Goal: Task Accomplishment & Management: Use online tool/utility

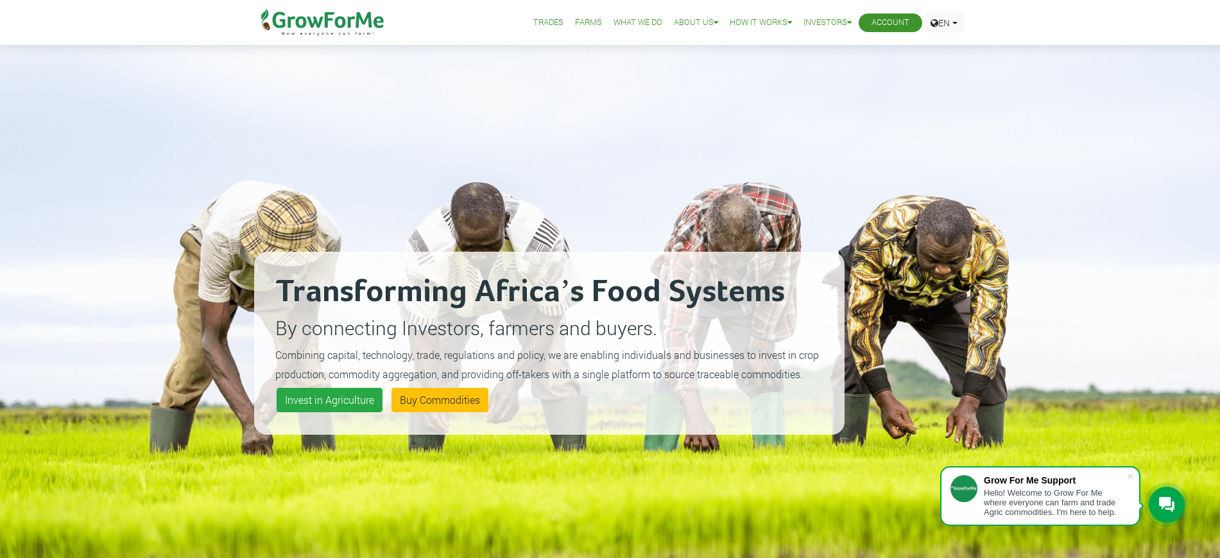
click at [883, 24] on link "Account" at bounding box center [891, 22] width 38 height 13
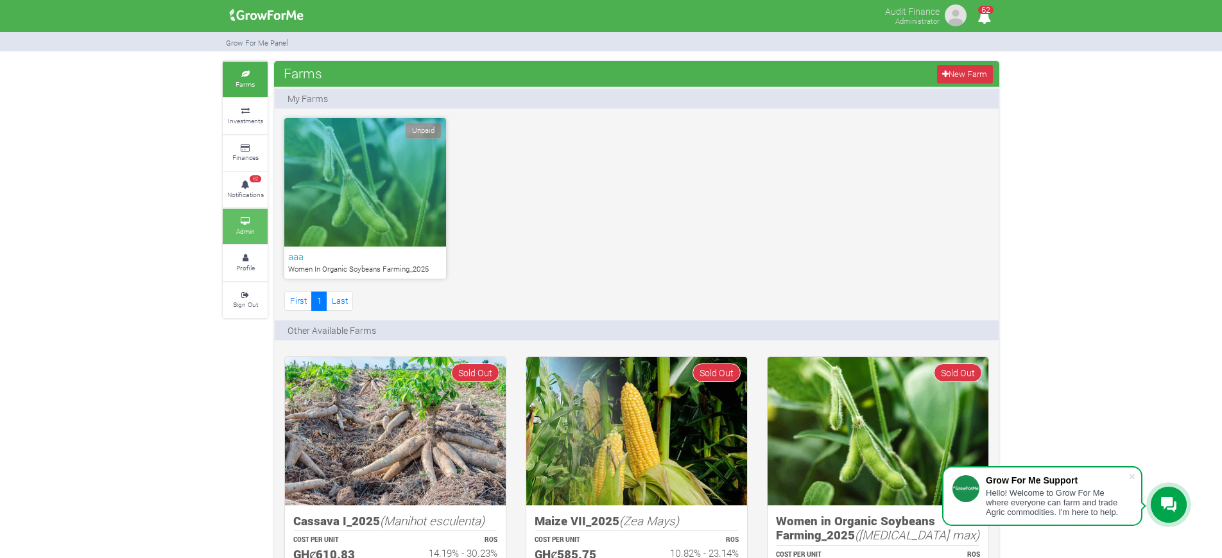
click at [230, 232] on link "Admin" at bounding box center [245, 226] width 45 height 35
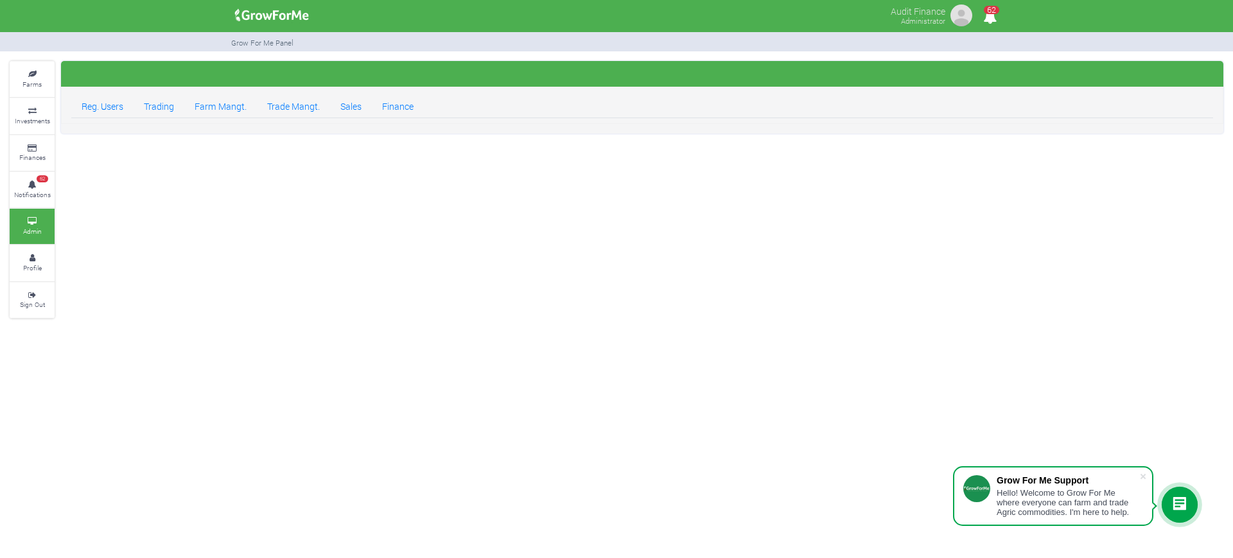
click at [304, 228] on div "Farms Investments Finances 62 Notifications Admin Profile Sign Out" at bounding box center [616, 189] width 1233 height 257
click at [304, 224] on div "Farms Investments Finances 62 Notifications Admin Profile Sign Out" at bounding box center [616, 189] width 1233 height 257
click at [304, 221] on div "Farms Investments Finances 62 Notifications Admin Profile Sign Out" at bounding box center [616, 189] width 1233 height 257
click at [303, 218] on div "Farms Investments Finances 62 Notifications Admin Profile Sign Out" at bounding box center [616, 189] width 1233 height 257
click at [337, 111] on link "Sales" at bounding box center [351, 105] width 42 height 26
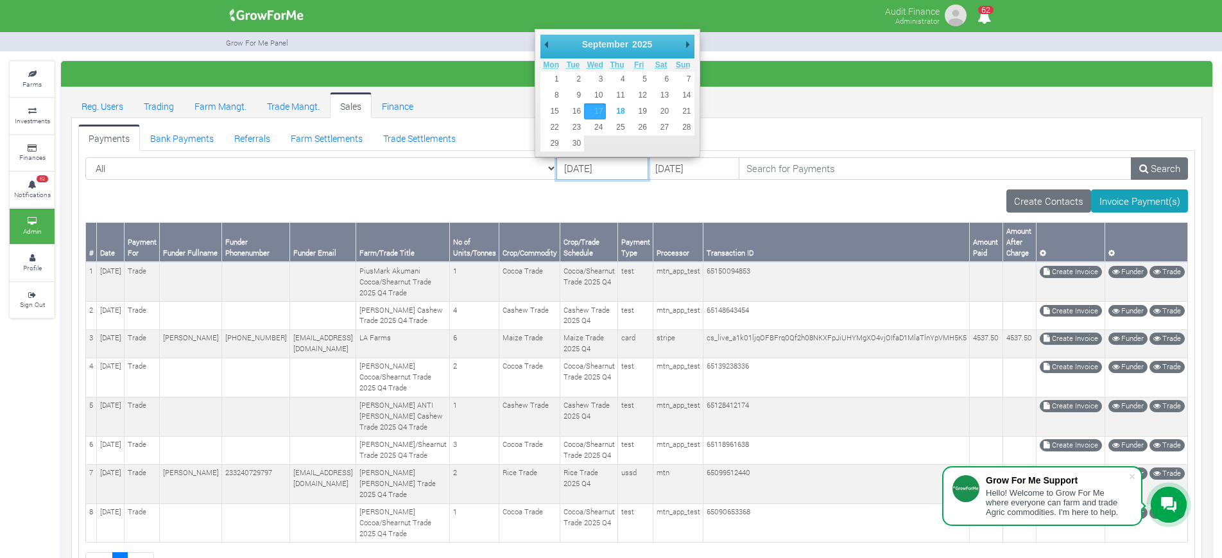
click at [557, 168] on input "17/09/2025" at bounding box center [603, 168] width 92 height 23
type input "16/09/2025"
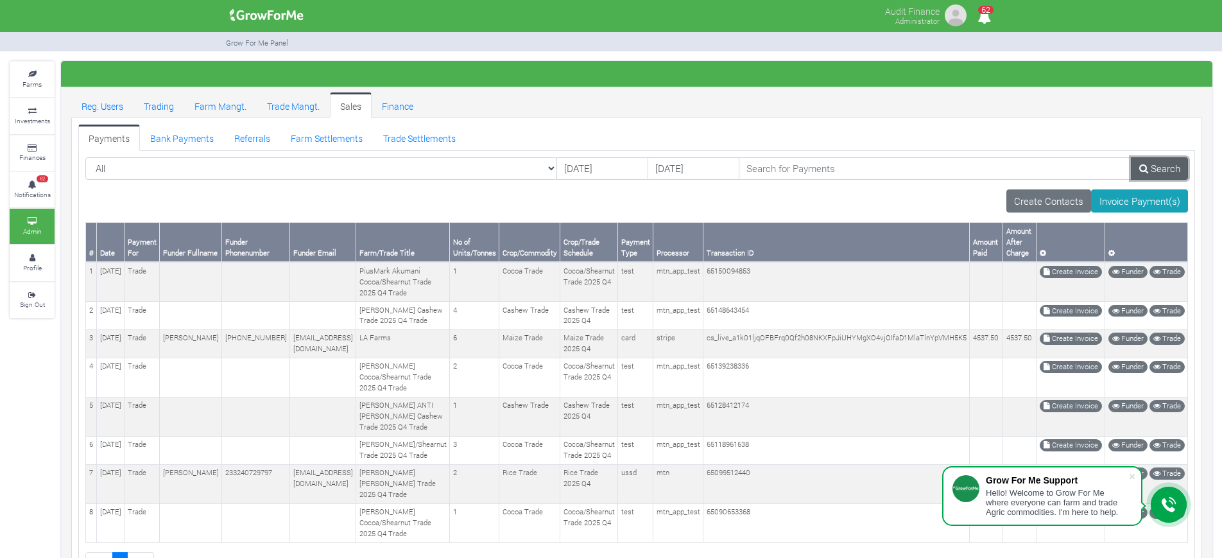
click at [1169, 175] on link "Search" at bounding box center [1159, 168] width 57 height 23
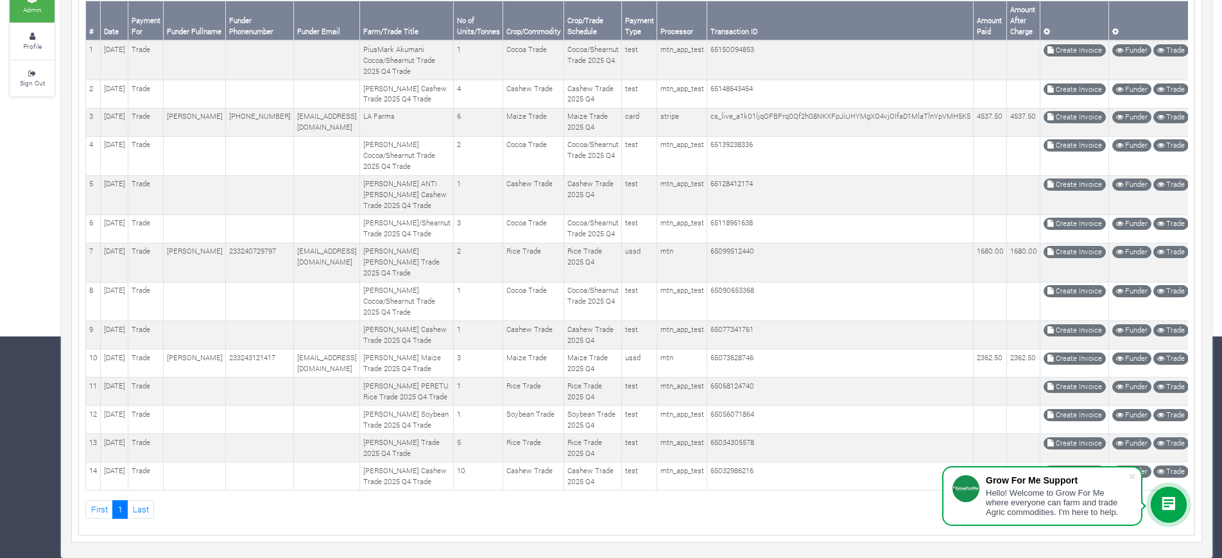
scroll to position [429, 0]
click at [1129, 472] on span at bounding box center [1132, 476] width 13 height 13
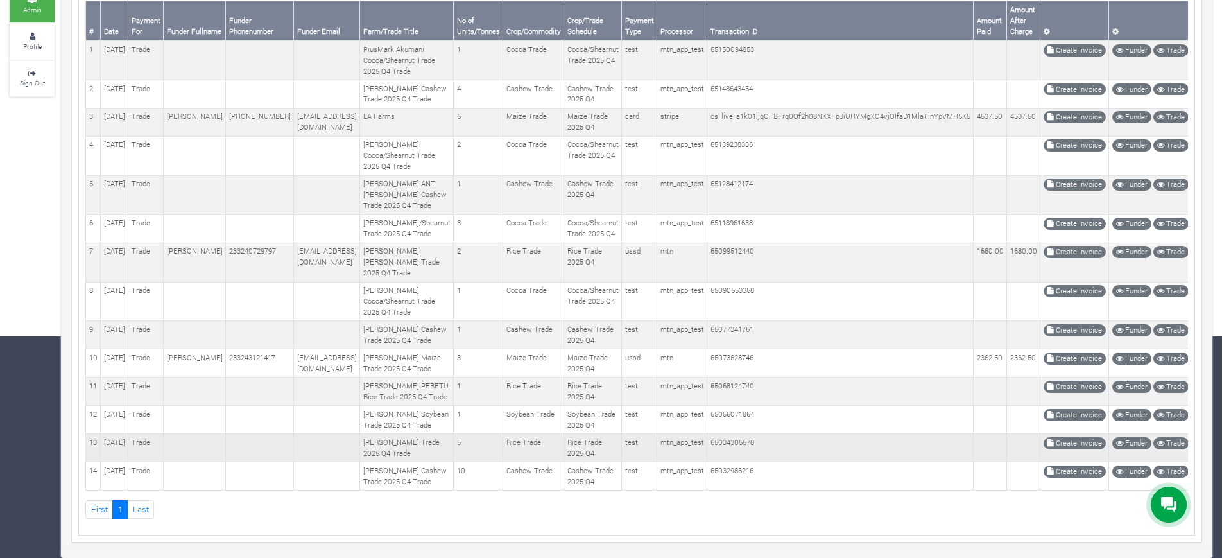
scroll to position [0, 0]
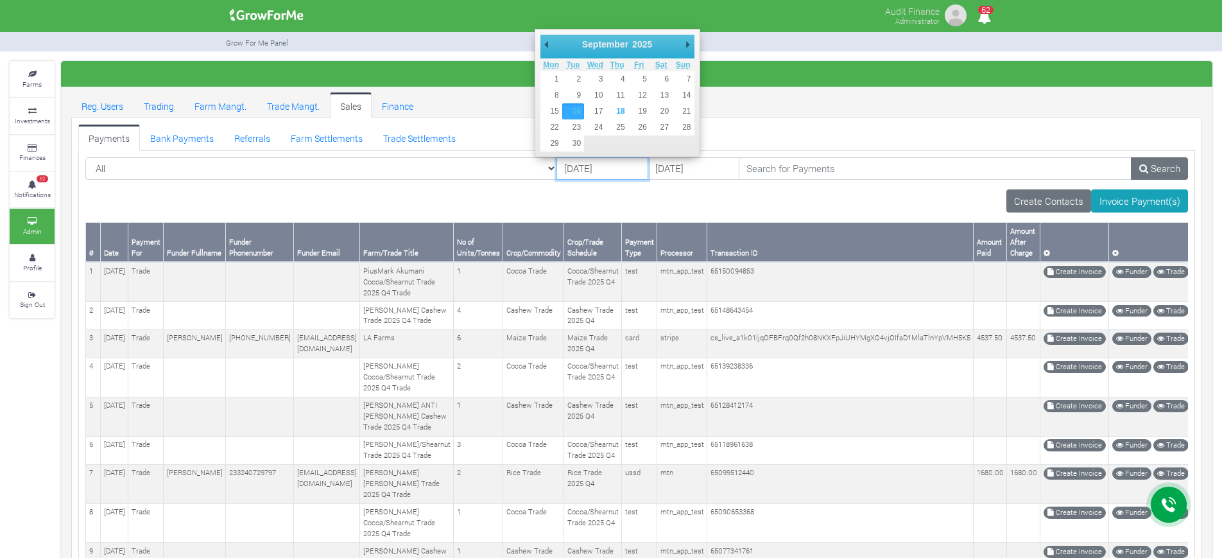
click at [557, 167] on input "16/09/2025" at bounding box center [603, 168] width 92 height 23
type input "14/09/2025"
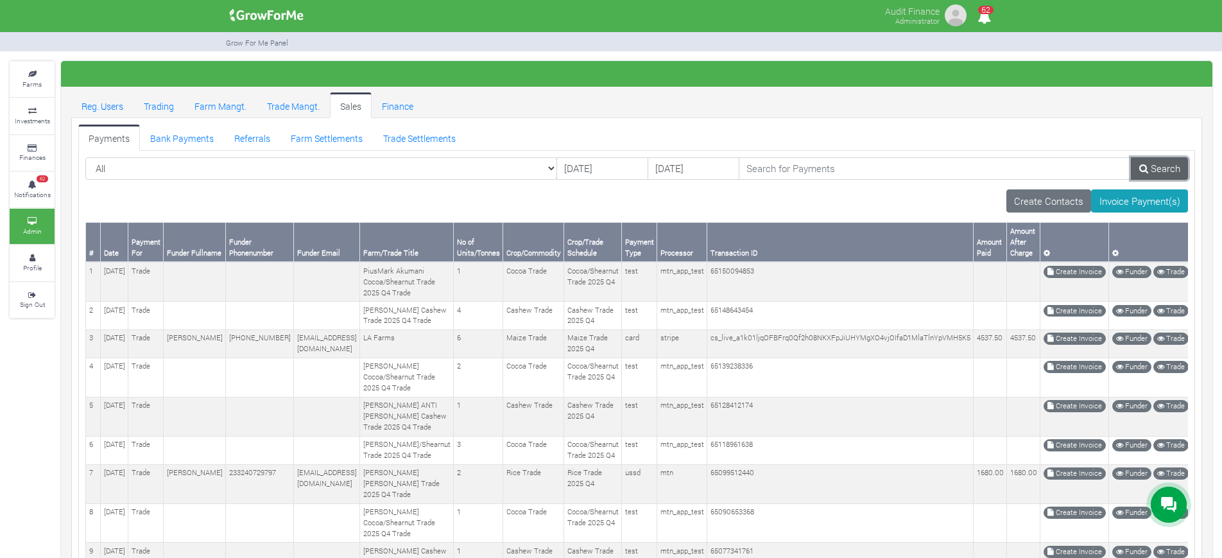
click at [1159, 164] on link "Search" at bounding box center [1159, 168] width 57 height 23
click at [557, 173] on input "14/09/2025" at bounding box center [603, 168] width 92 height 23
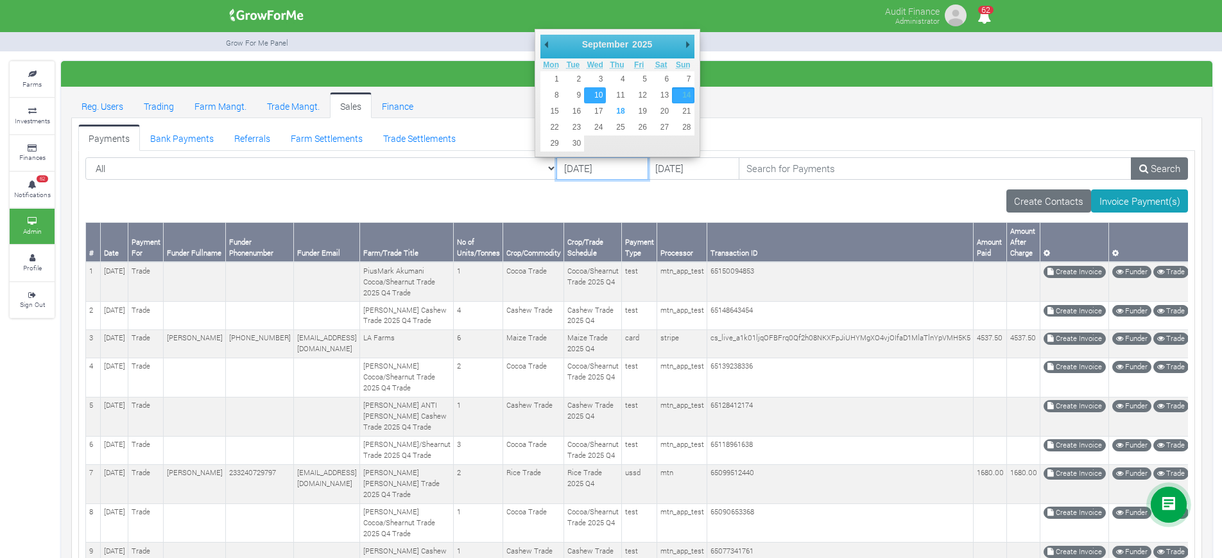
type input "[DATE]"
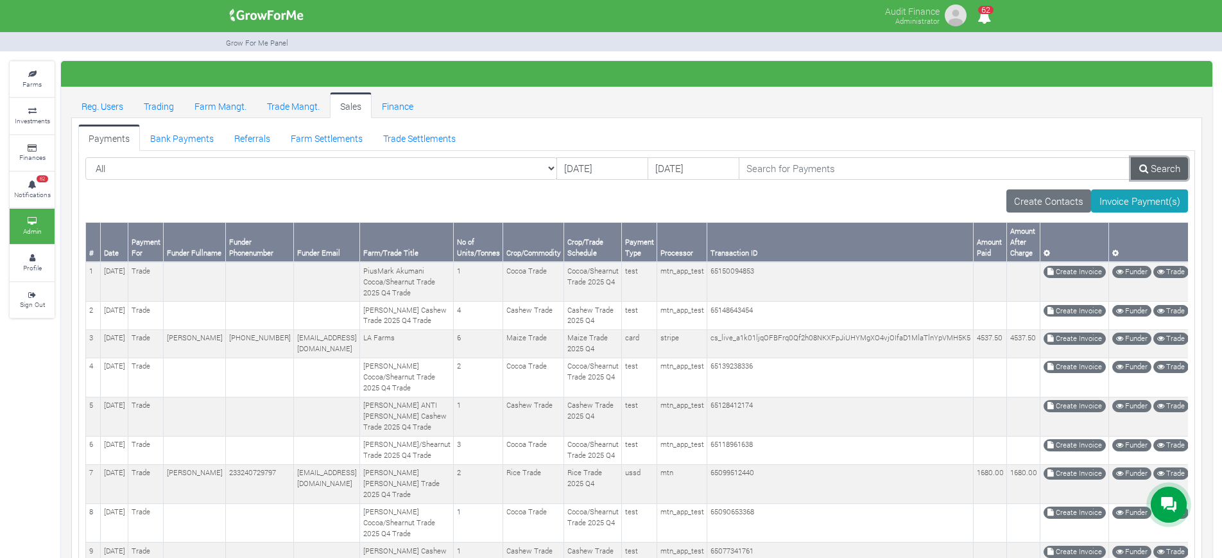
click at [1147, 171] on icon at bounding box center [1143, 169] width 9 height 10
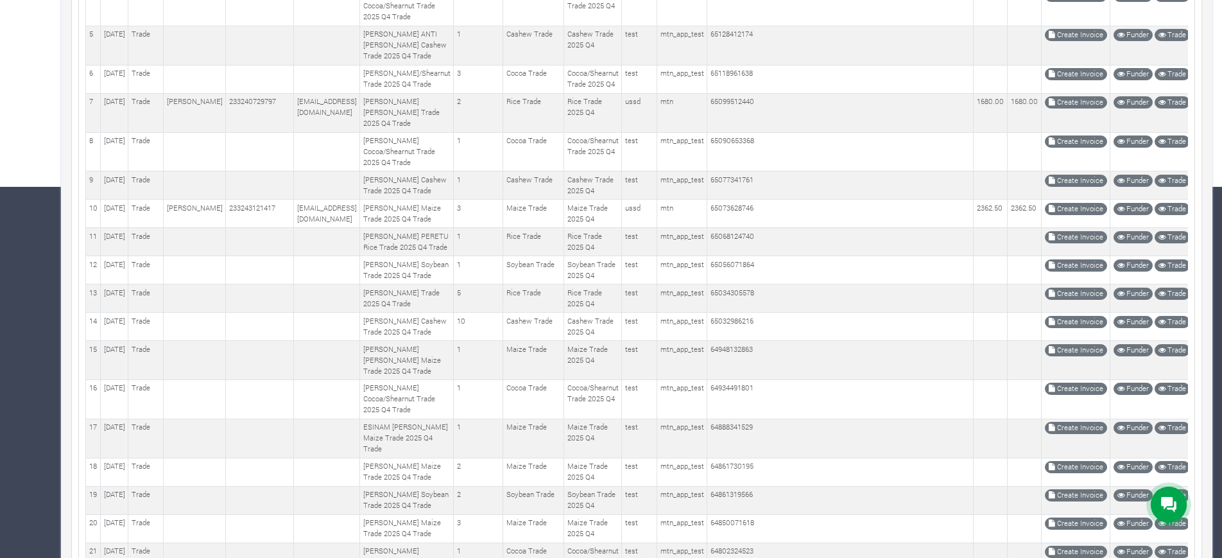
scroll to position [370, 0]
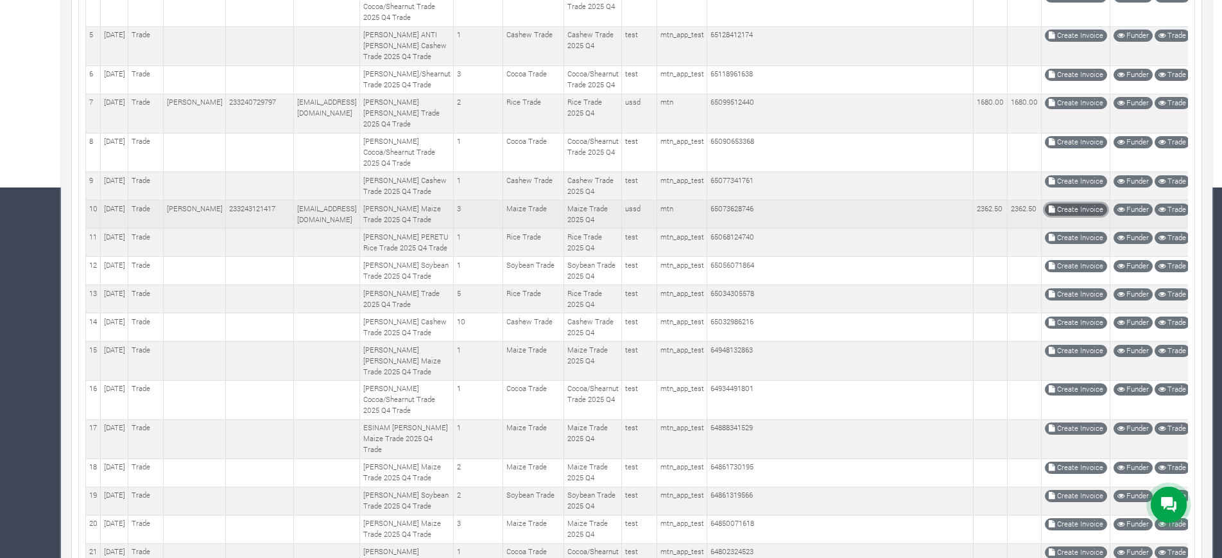
click at [1062, 216] on link "Create Invoice" at bounding box center [1076, 209] width 62 height 12
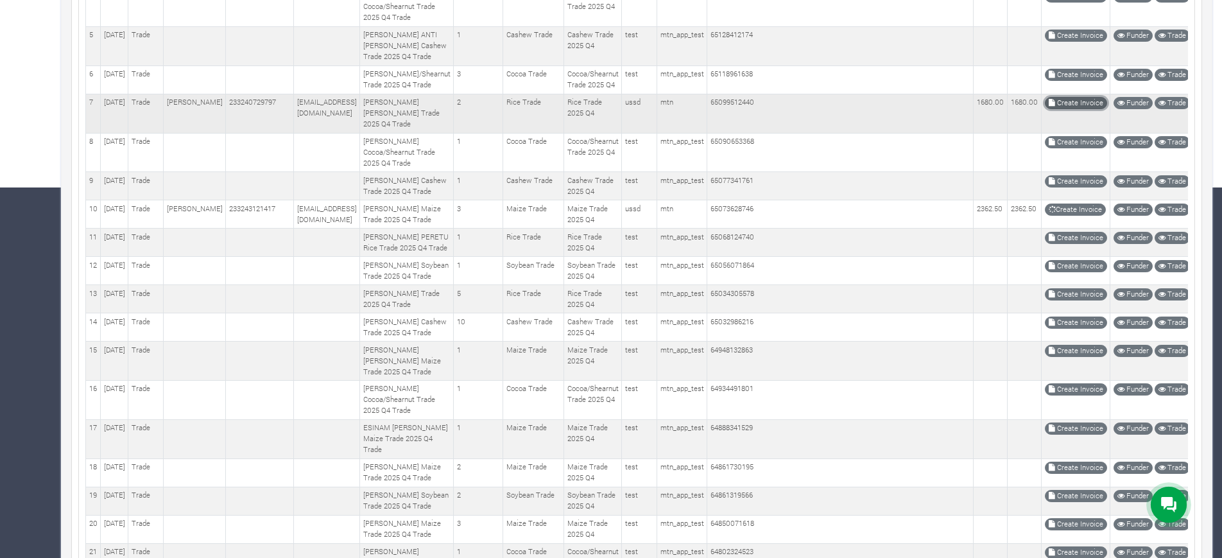
click at [1051, 109] on link "Create Invoice" at bounding box center [1076, 103] width 62 height 12
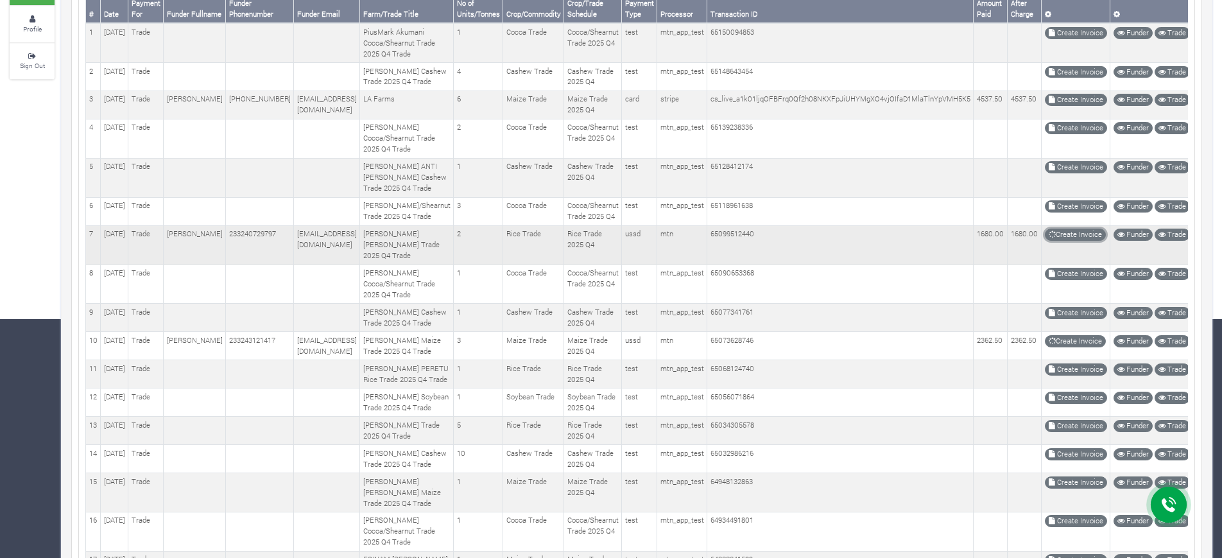
scroll to position [216, 0]
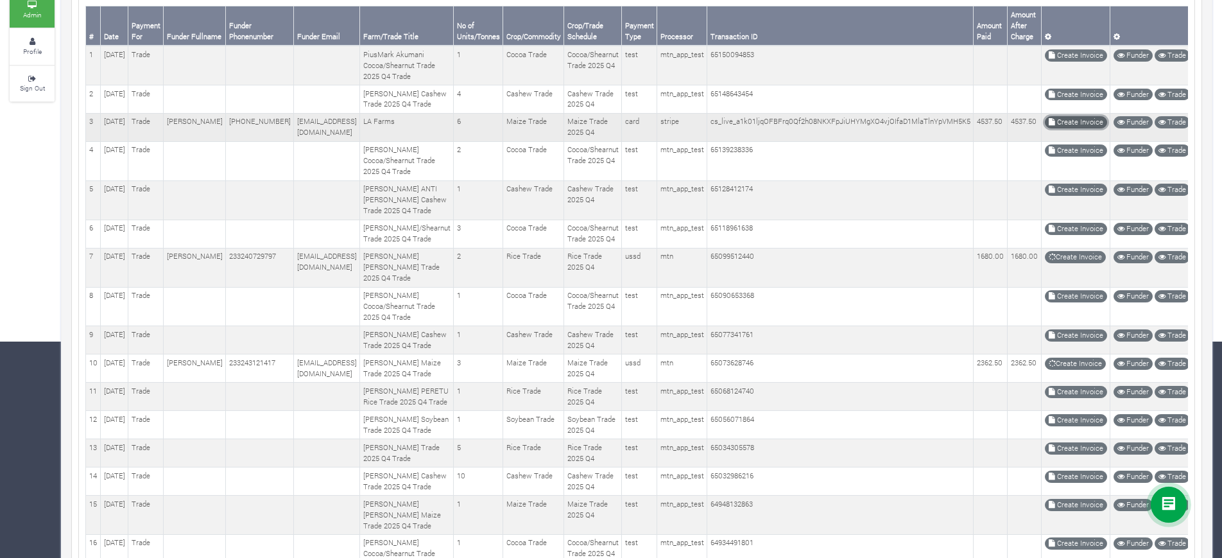
click at [1058, 128] on link "Create Invoice" at bounding box center [1076, 122] width 62 height 12
